Goal: Information Seeking & Learning: Check status

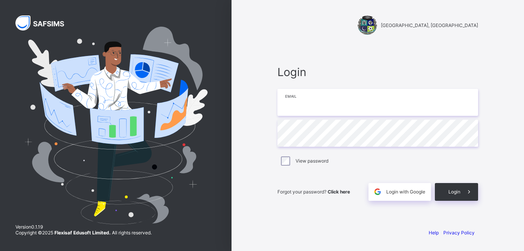
click at [291, 101] on input "email" at bounding box center [377, 102] width 201 height 27
type input "**********"
click at [468, 195] on span at bounding box center [469, 192] width 18 height 18
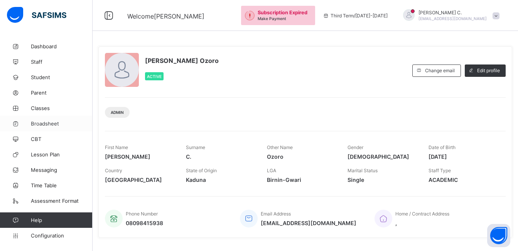
click at [37, 126] on span "Broadsheet" at bounding box center [62, 123] width 62 height 6
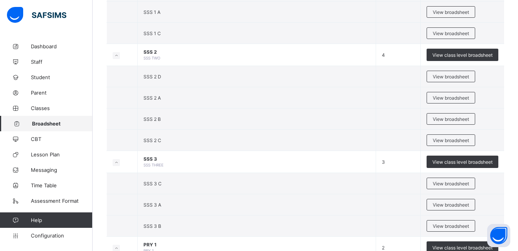
scroll to position [992, 0]
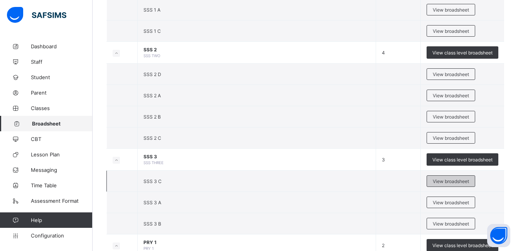
click at [459, 180] on span "View broadsheet" at bounding box center [451, 181] width 36 height 6
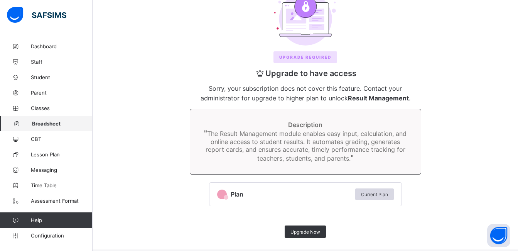
scroll to position [68, 0]
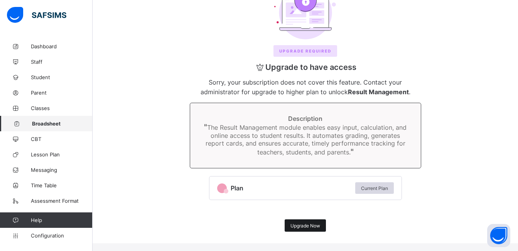
click at [304, 227] on span "Upgrade Now" at bounding box center [306, 226] width 30 height 6
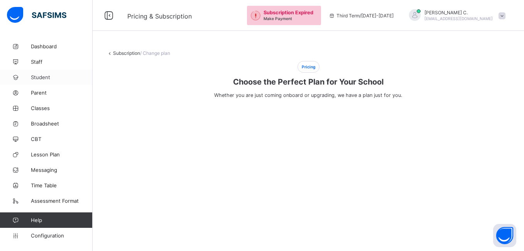
click at [42, 82] on link "Student" at bounding box center [46, 76] width 93 height 15
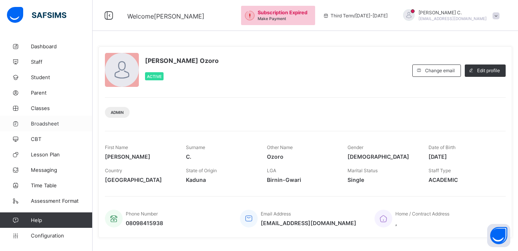
click at [35, 122] on span "Broadsheet" at bounding box center [62, 123] width 62 height 6
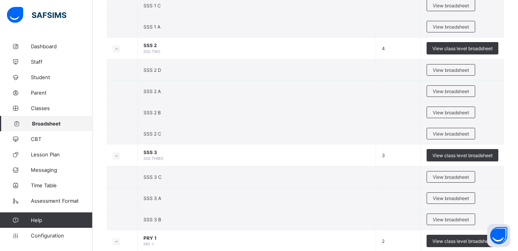
scroll to position [1014, 0]
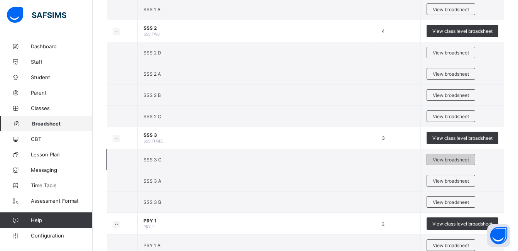
click at [465, 159] on span "View broadsheet" at bounding box center [451, 160] width 36 height 6
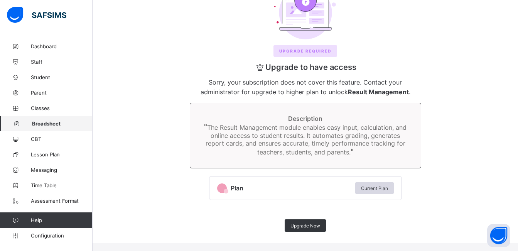
scroll to position [68, 0]
